Goal: Task Accomplishment & Management: Understand process/instructions

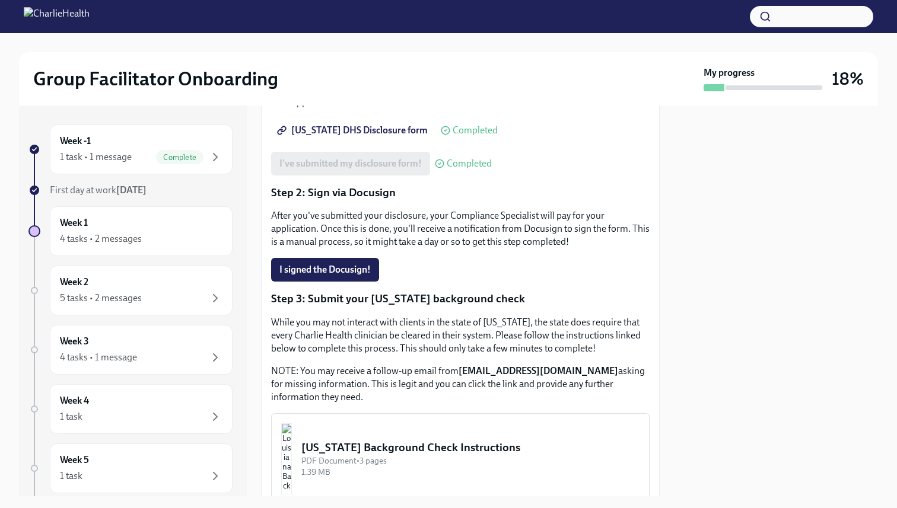
scroll to position [332, 0]
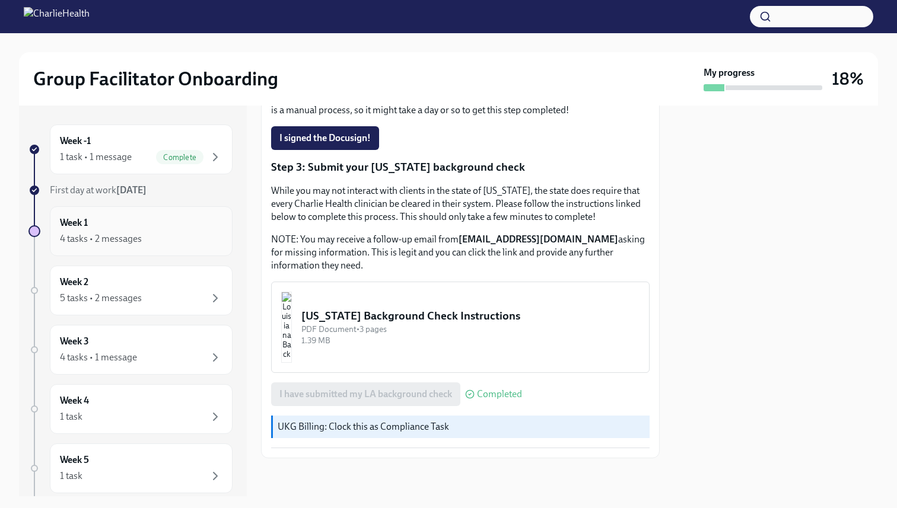
click at [151, 226] on div "Week 1 4 tasks • 2 messages" at bounding box center [141, 232] width 163 height 30
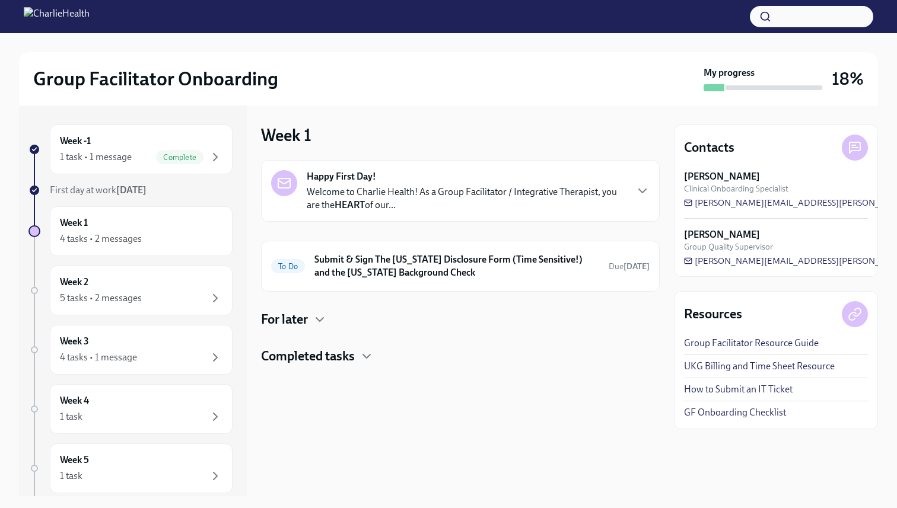
click at [285, 316] on h4 "For later" at bounding box center [284, 320] width 47 height 18
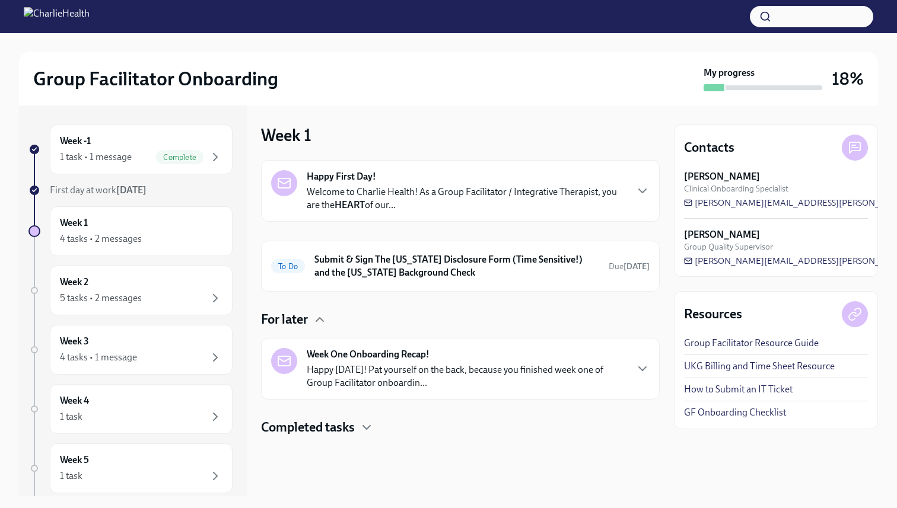
click at [397, 371] on p "Happy [DATE]! Pat yourself on the back, because you finished week one of Group …" at bounding box center [466, 377] width 319 height 26
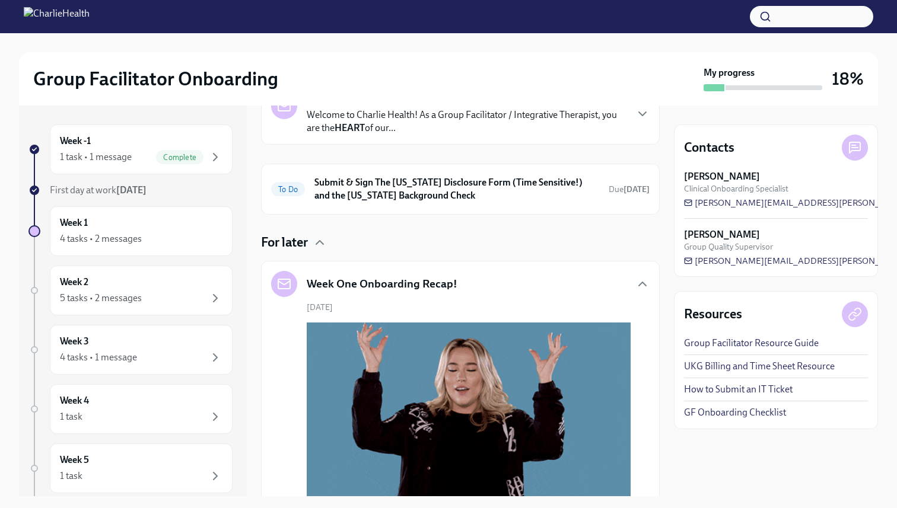
scroll to position [80, 0]
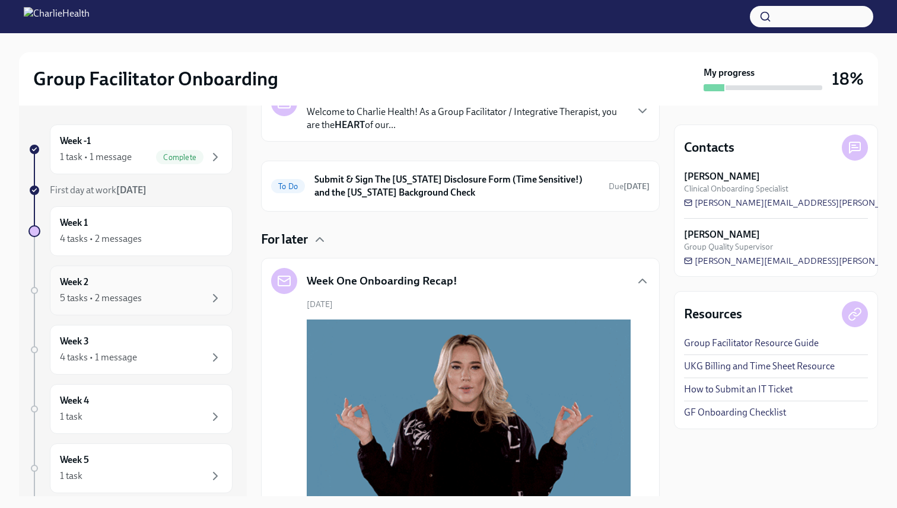
click at [142, 284] on div "Week 2 5 tasks • 2 messages" at bounding box center [141, 291] width 163 height 30
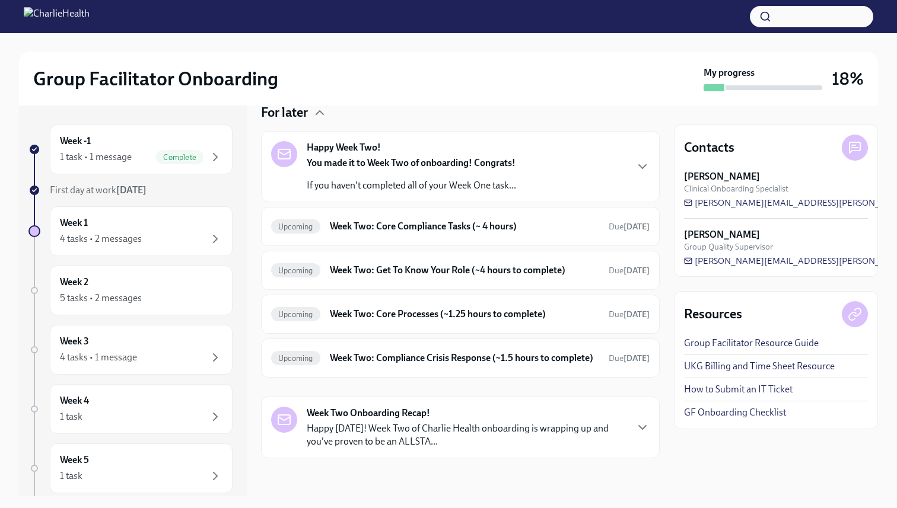
scroll to position [138, 0]
click at [394, 220] on h6 "Week Two: Core Compliance Tasks (~ 4 hours)" at bounding box center [464, 226] width 269 height 13
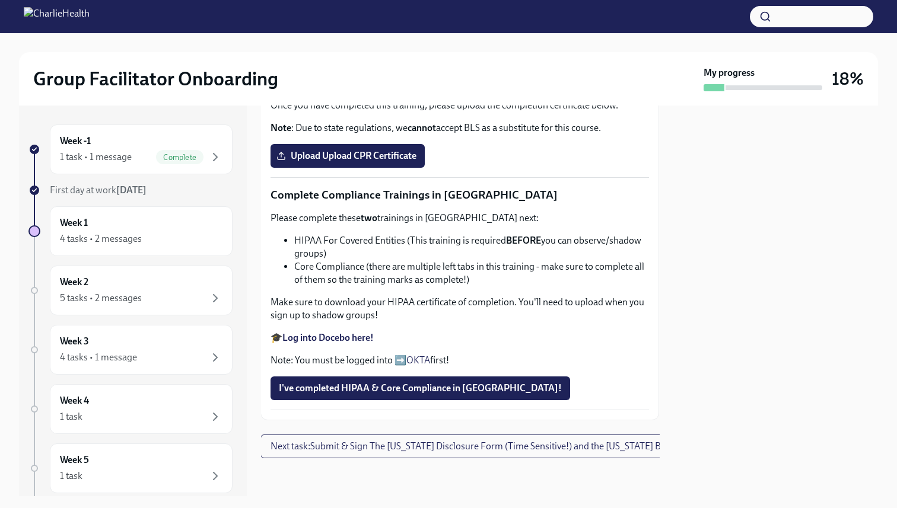
scroll to position [658, 1]
